Goal: Transaction & Acquisition: Purchase product/service

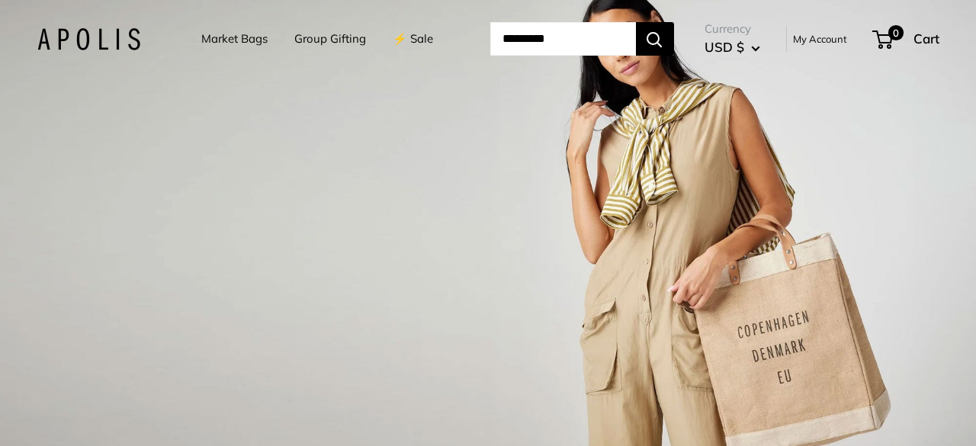
click at [225, 48] on link "Market Bags" at bounding box center [234, 38] width 66 height 21
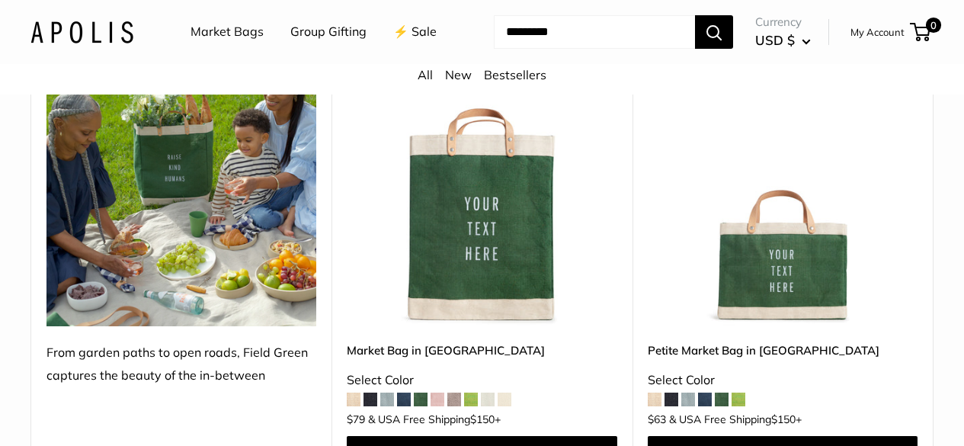
scroll to position [3201, 0]
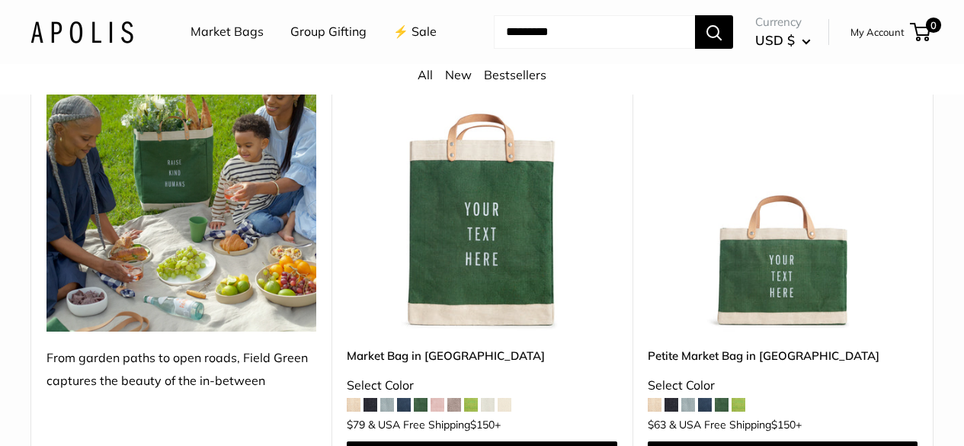
click at [0, 0] on img at bounding box center [0, 0] width 0 height 0
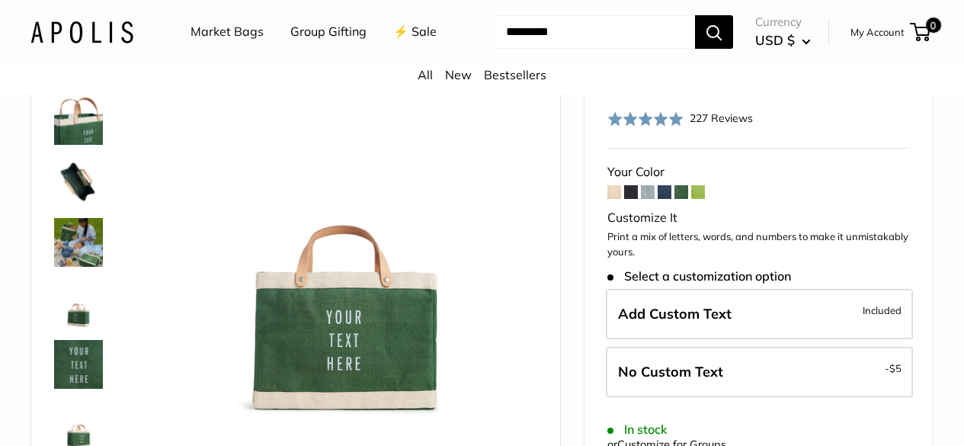
scroll to position [305, 0]
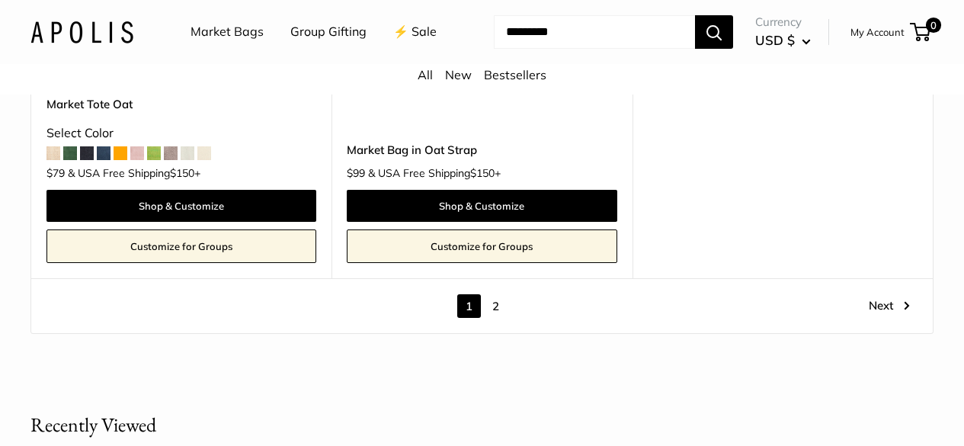
scroll to position [8145, 0]
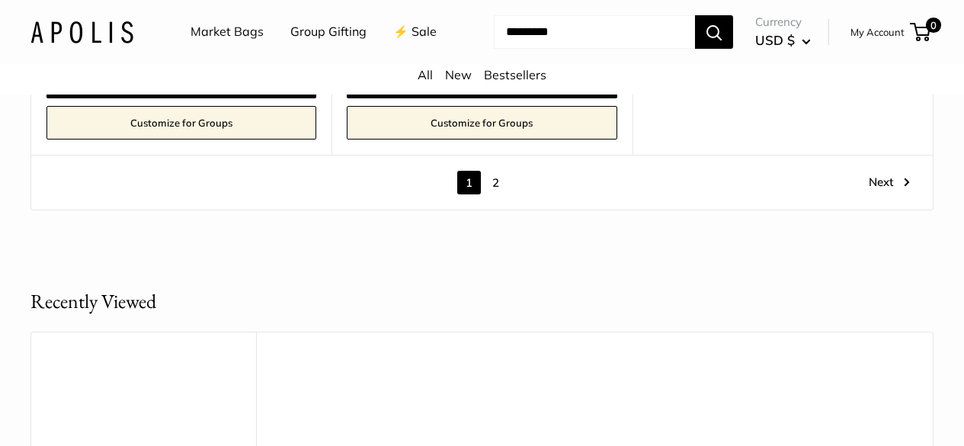
click at [500, 194] on link "2" at bounding box center [496, 183] width 24 height 24
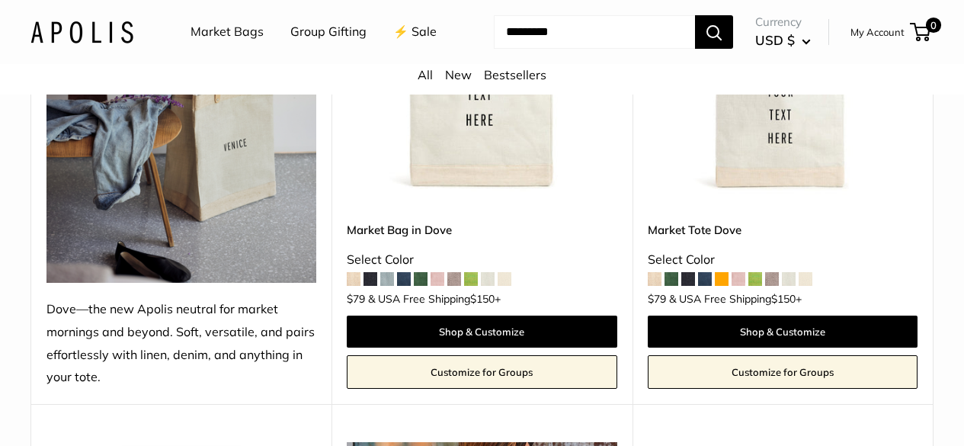
scroll to position [385, 0]
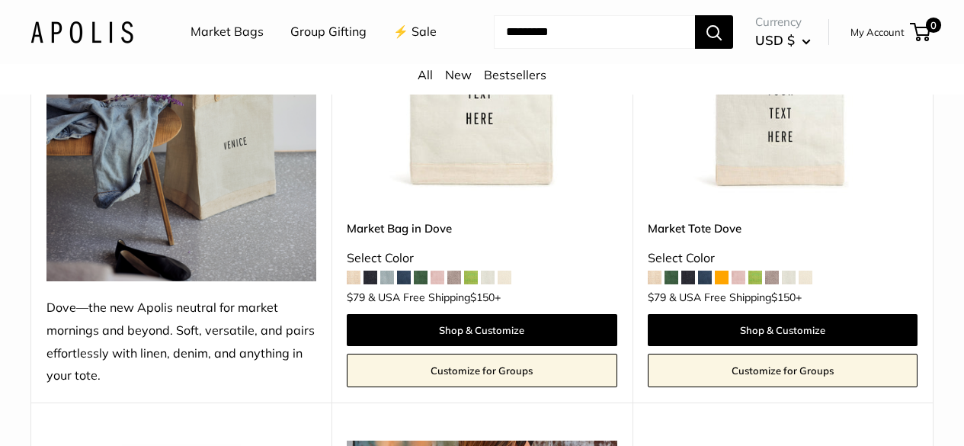
click at [393, 43] on link "⚡️ Sale" at bounding box center [414, 32] width 43 height 23
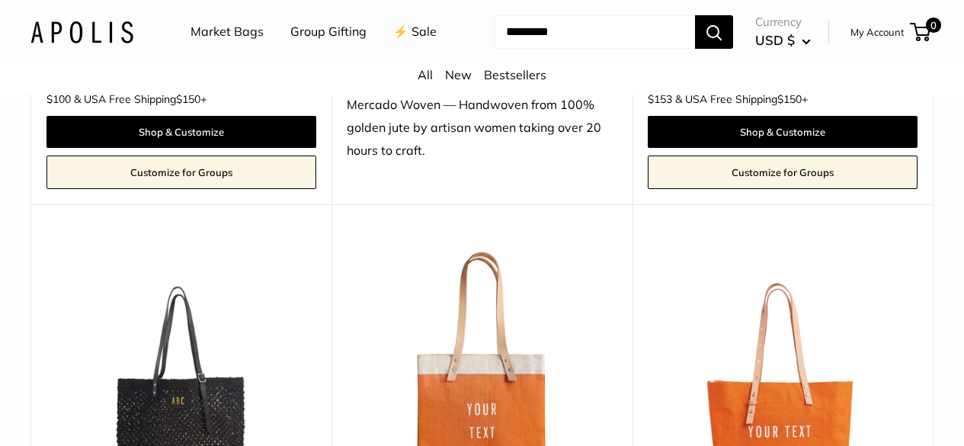
scroll to position [762, 0]
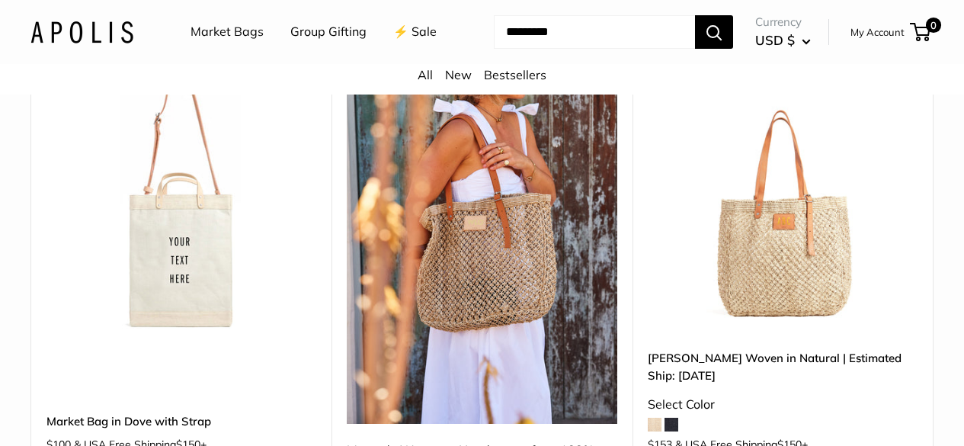
click at [0, 0] on img at bounding box center [0, 0] width 0 height 0
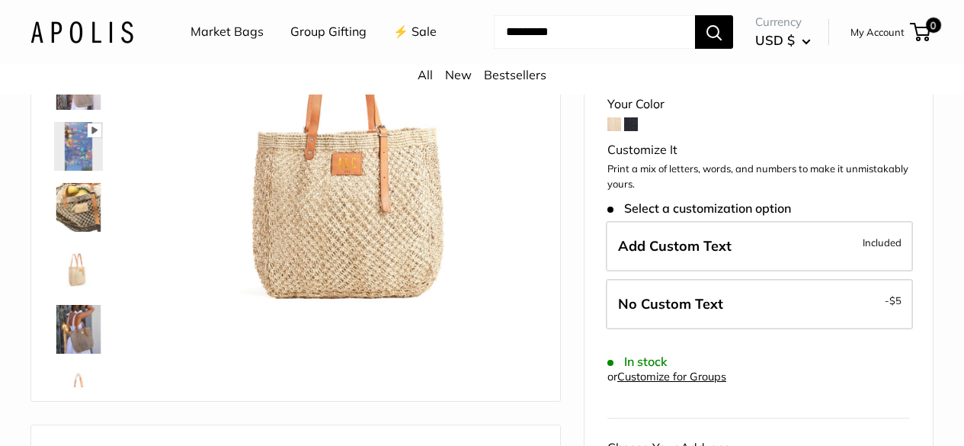
scroll to position [305, 0]
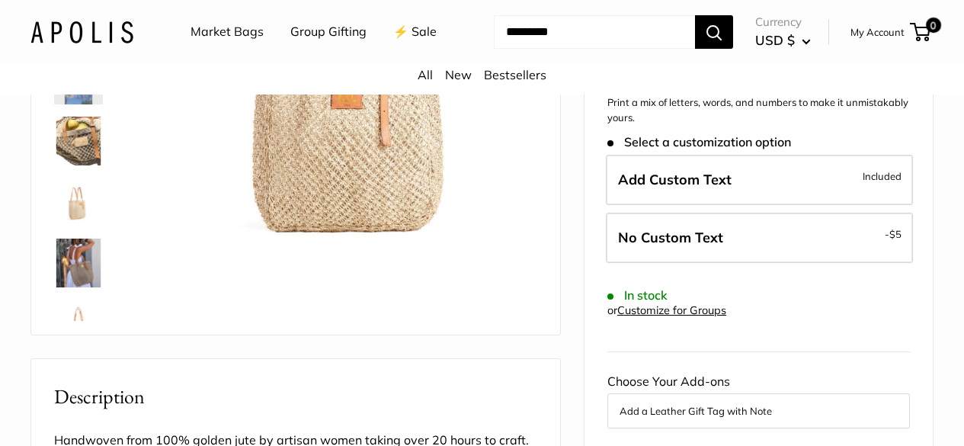
click at [70, 226] on img at bounding box center [78, 202] width 49 height 49
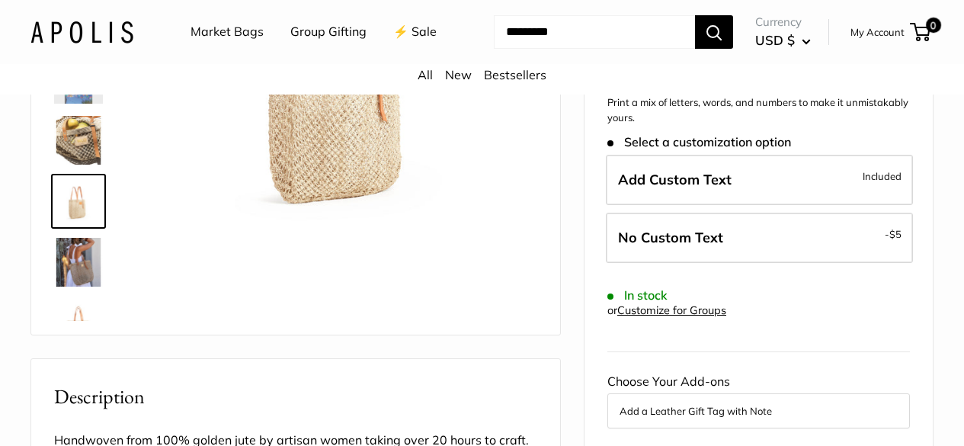
scroll to position [0, 0]
click at [65, 278] on img at bounding box center [78, 263] width 49 height 49
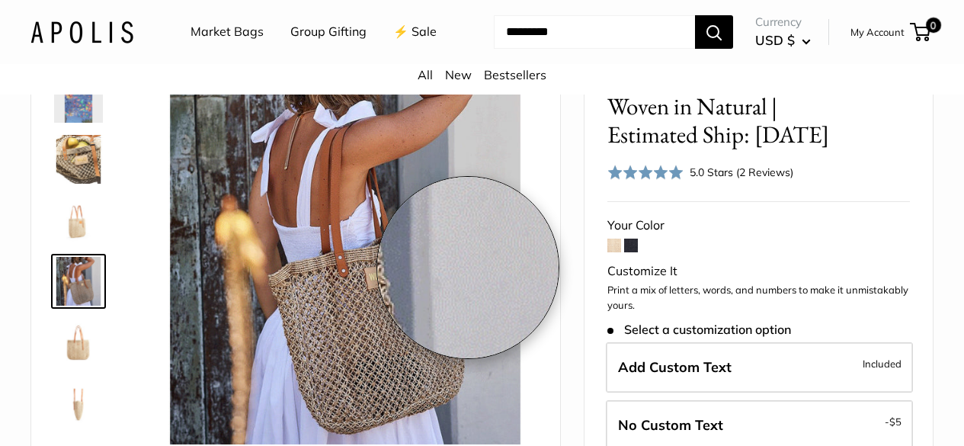
scroll to position [76, 0]
